Goal: Transaction & Acquisition: Purchase product/service

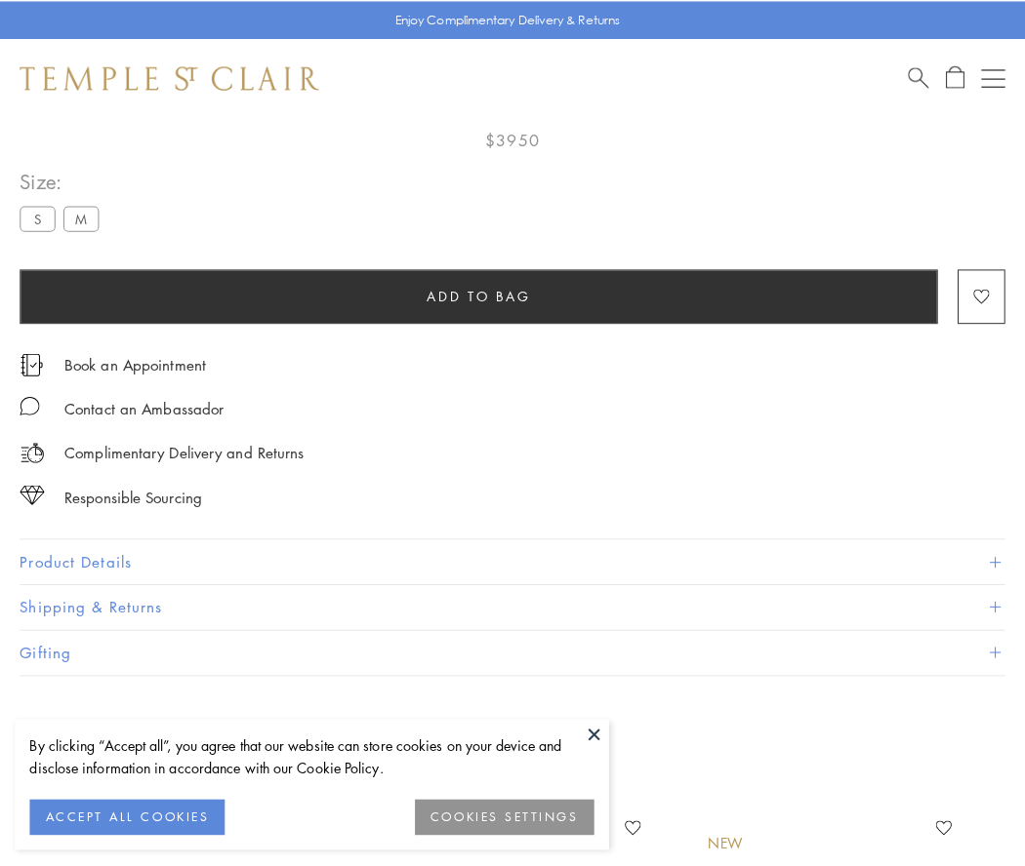
scroll to position [113, 0]
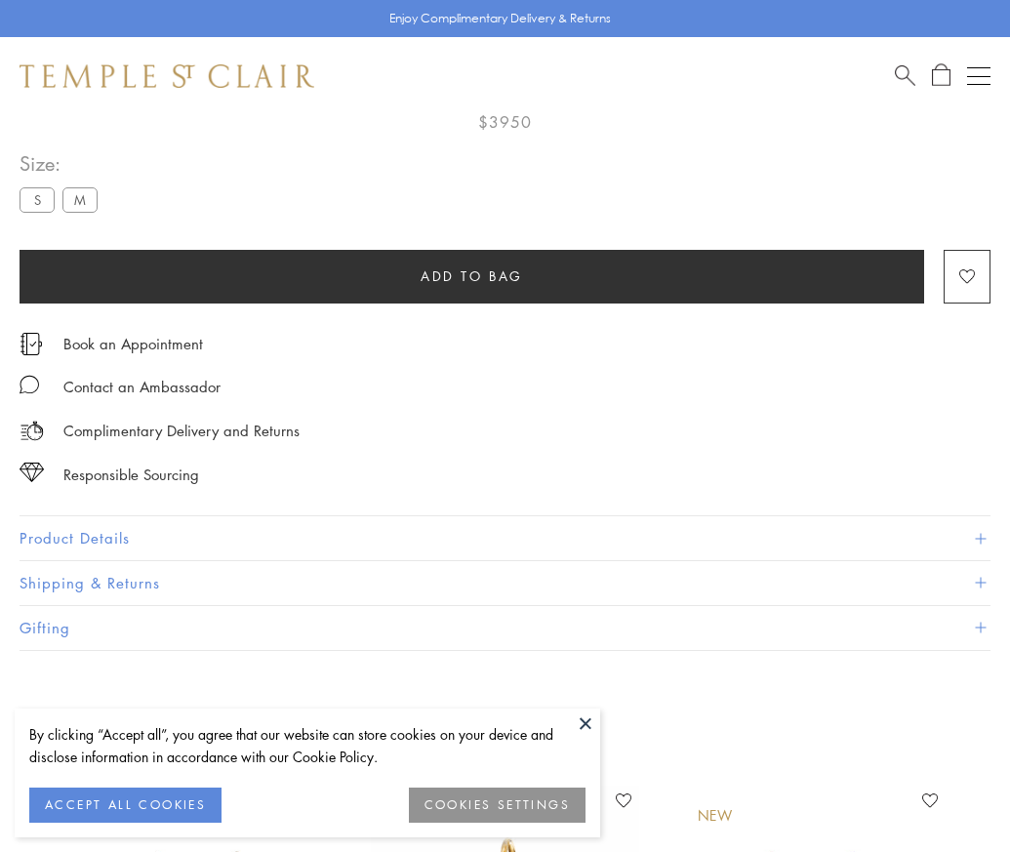
click at [471, 275] on span "Add to bag" at bounding box center [472, 275] width 102 height 21
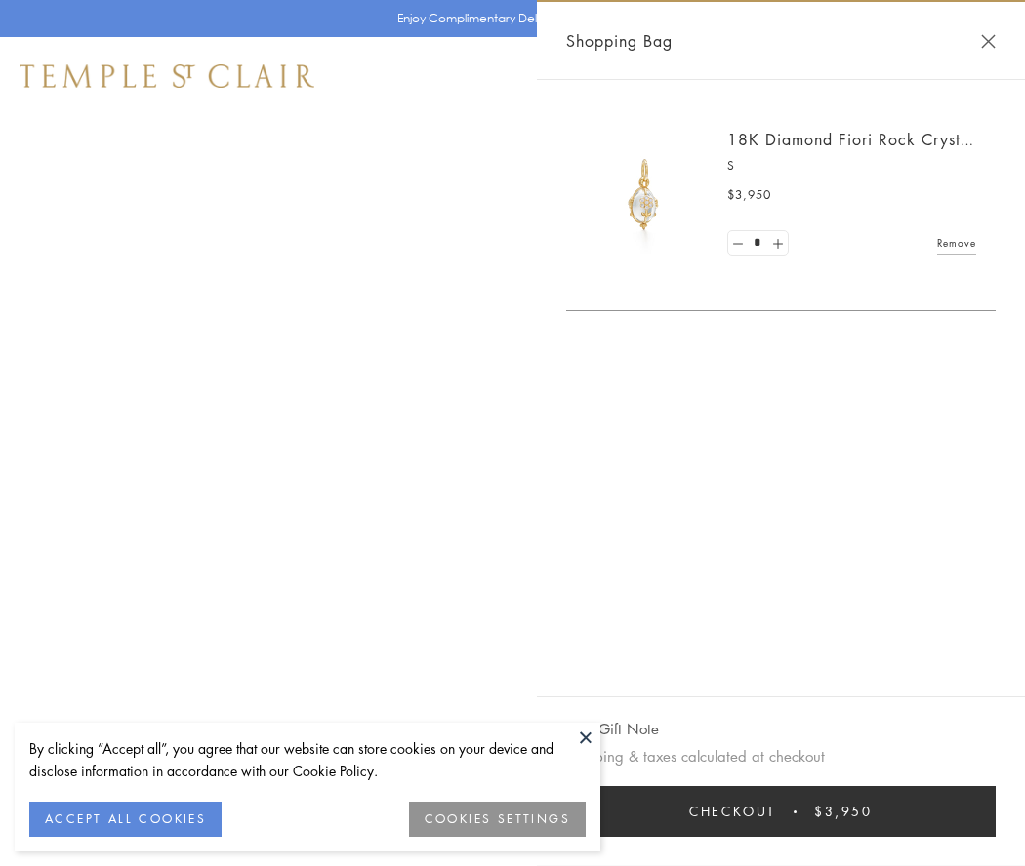
click at [781, 812] on button "Checkout $3,950" at bounding box center [780, 811] width 429 height 51
